Goal: Task Accomplishment & Management: Manage account settings

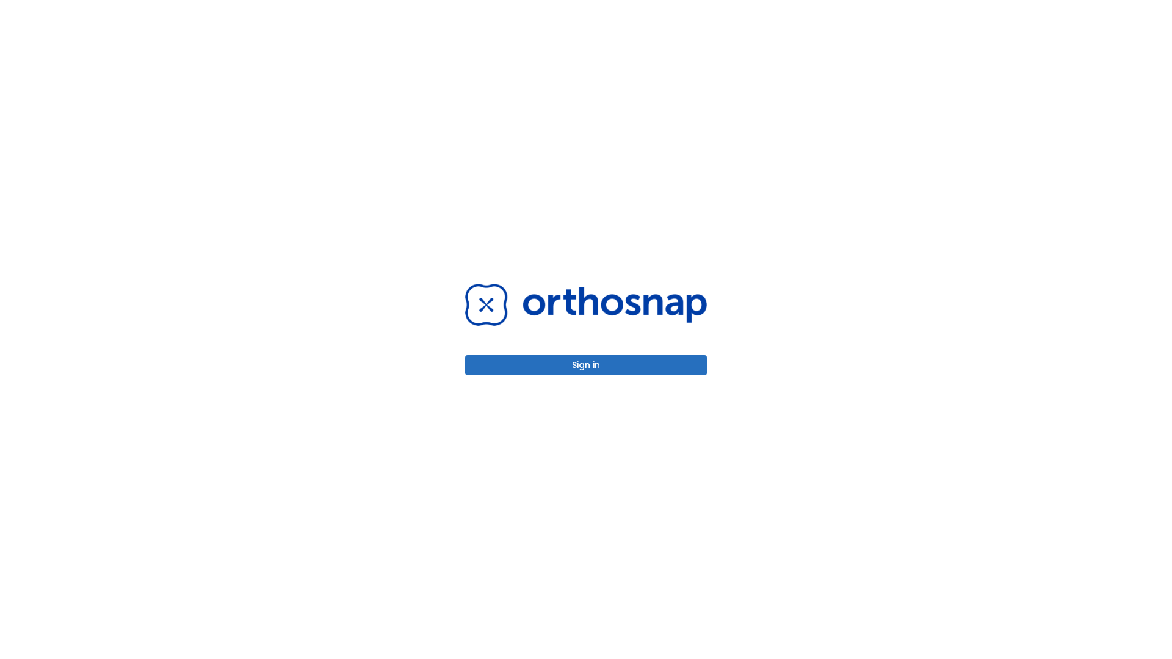
click at [586, 365] on button "Sign in" at bounding box center [586, 365] width 242 height 20
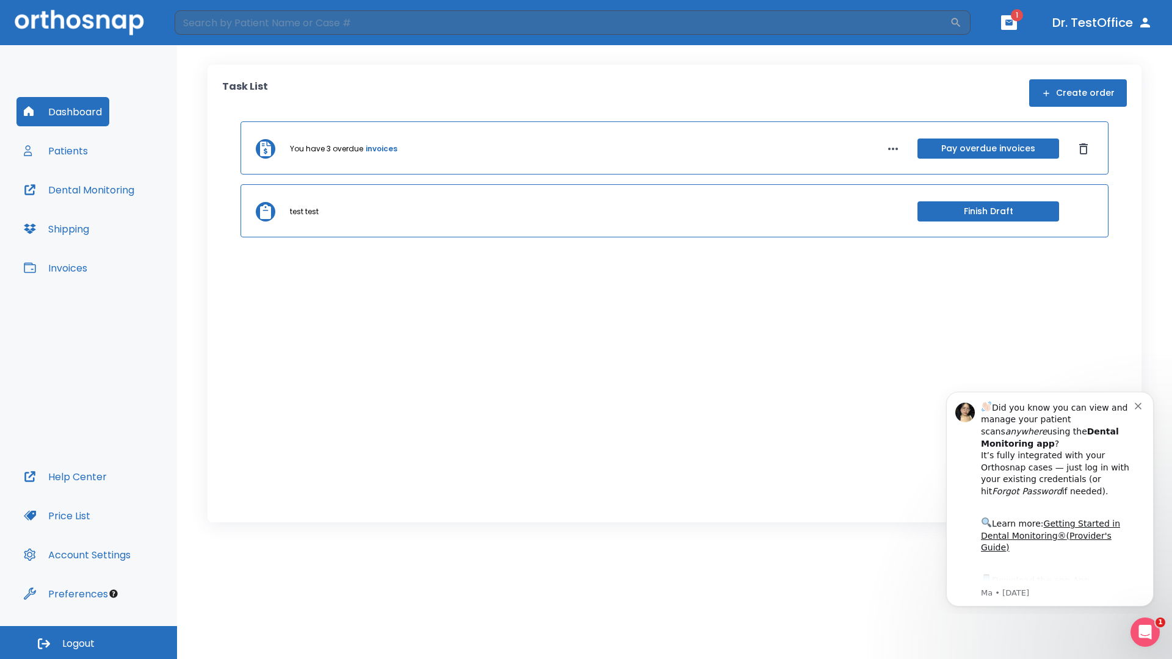
click at [89, 643] on span "Logout" at bounding box center [78, 643] width 32 height 13
